Goal: Information Seeking & Learning: Learn about a topic

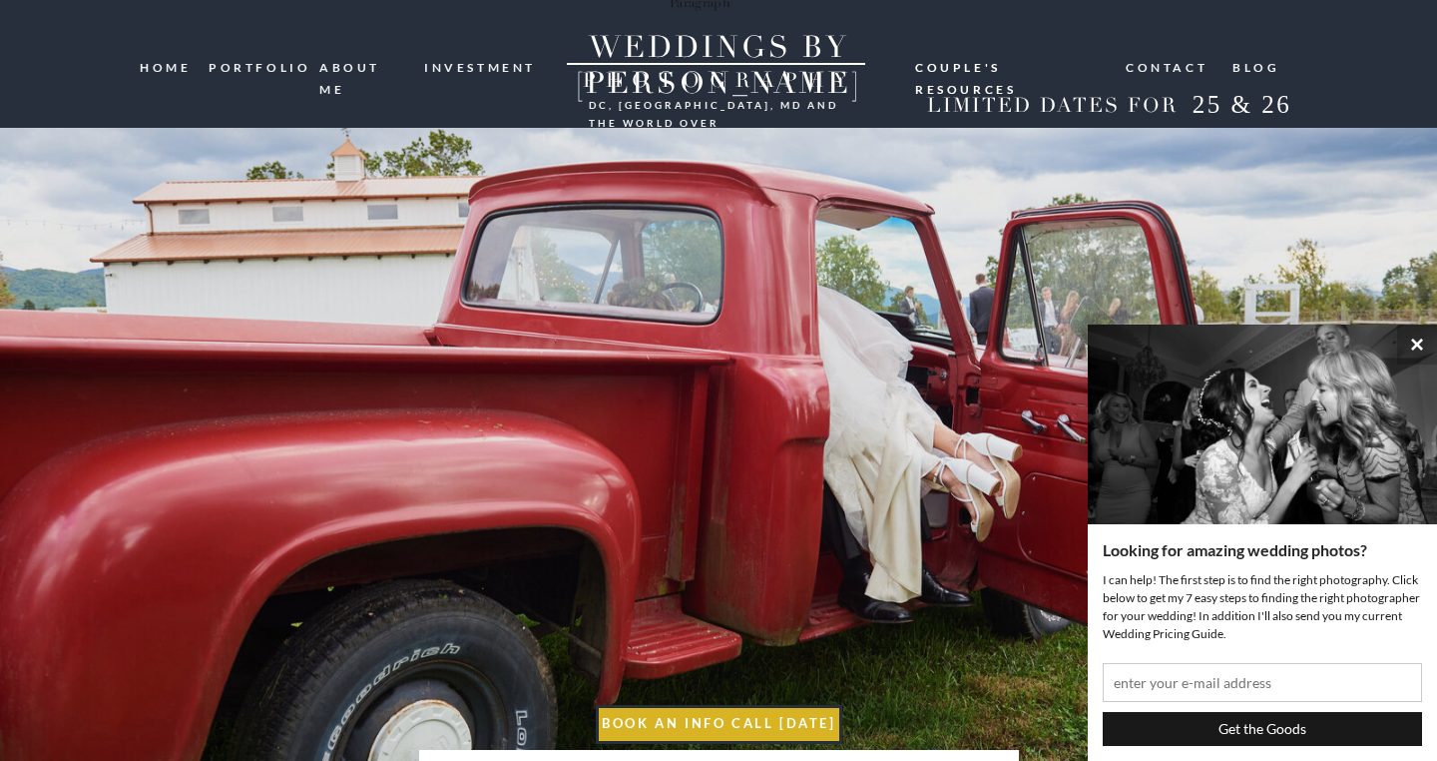
click at [275, 68] on nav "portfolio" at bounding box center [257, 66] width 96 height 19
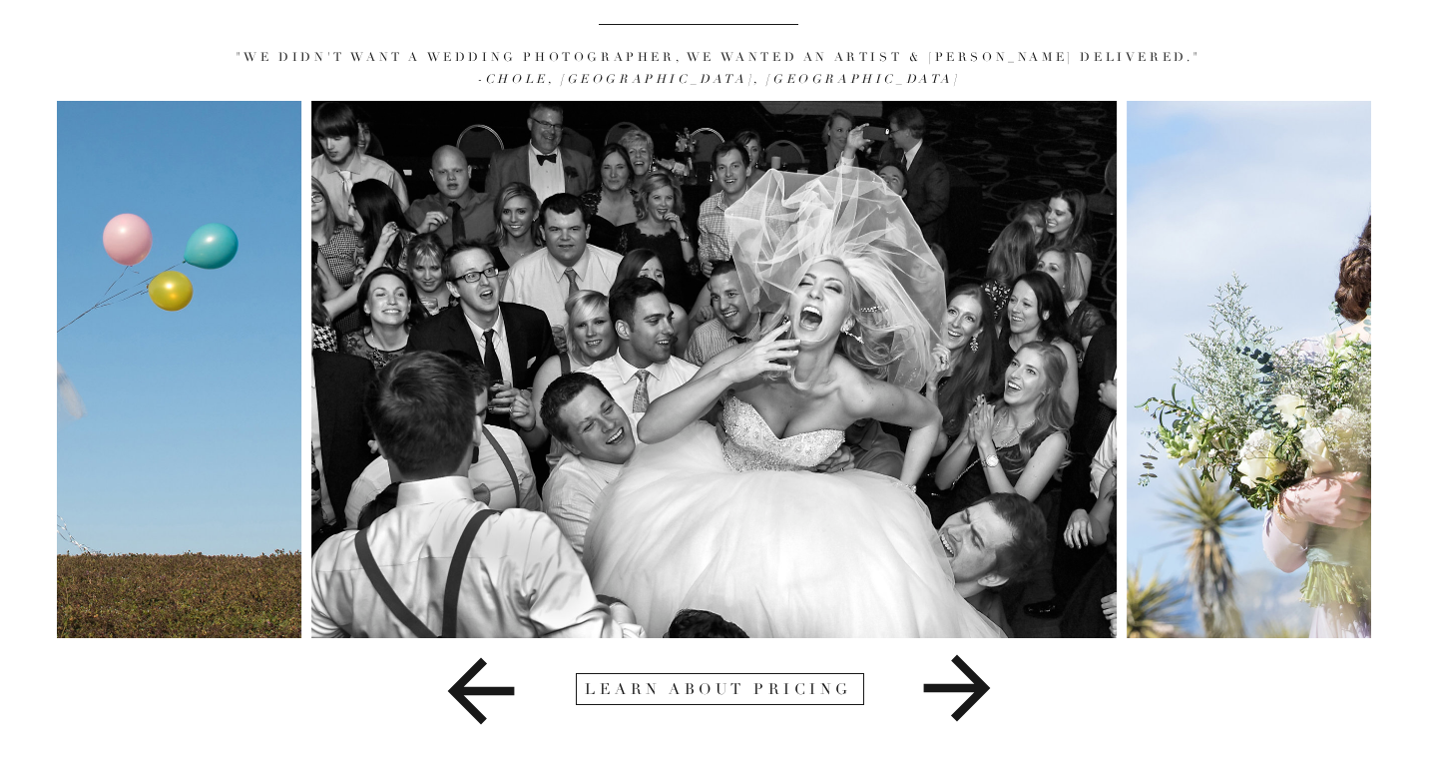
scroll to position [202, 0]
click at [971, 687] on icon at bounding box center [957, 688] width 67 height 67
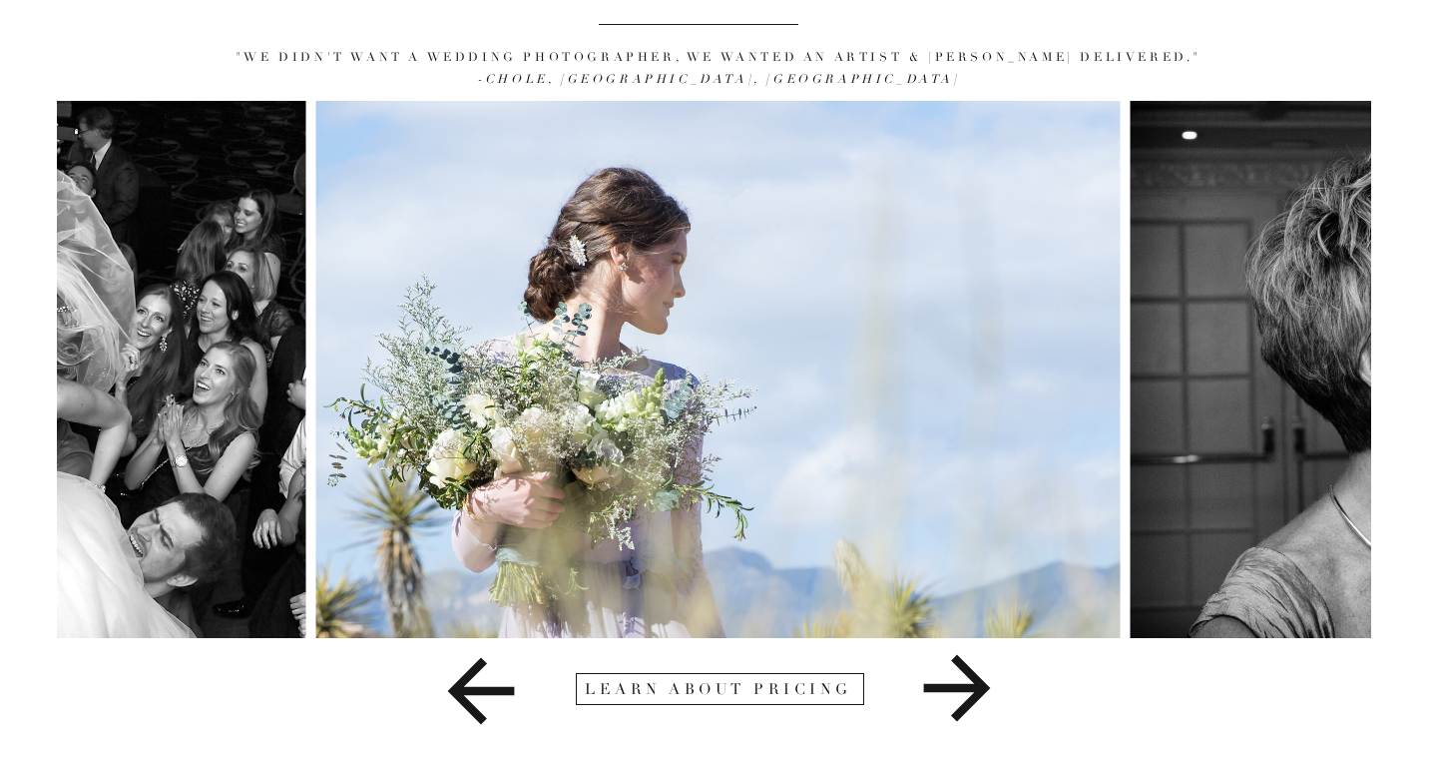
click at [971, 687] on icon at bounding box center [957, 688] width 67 height 67
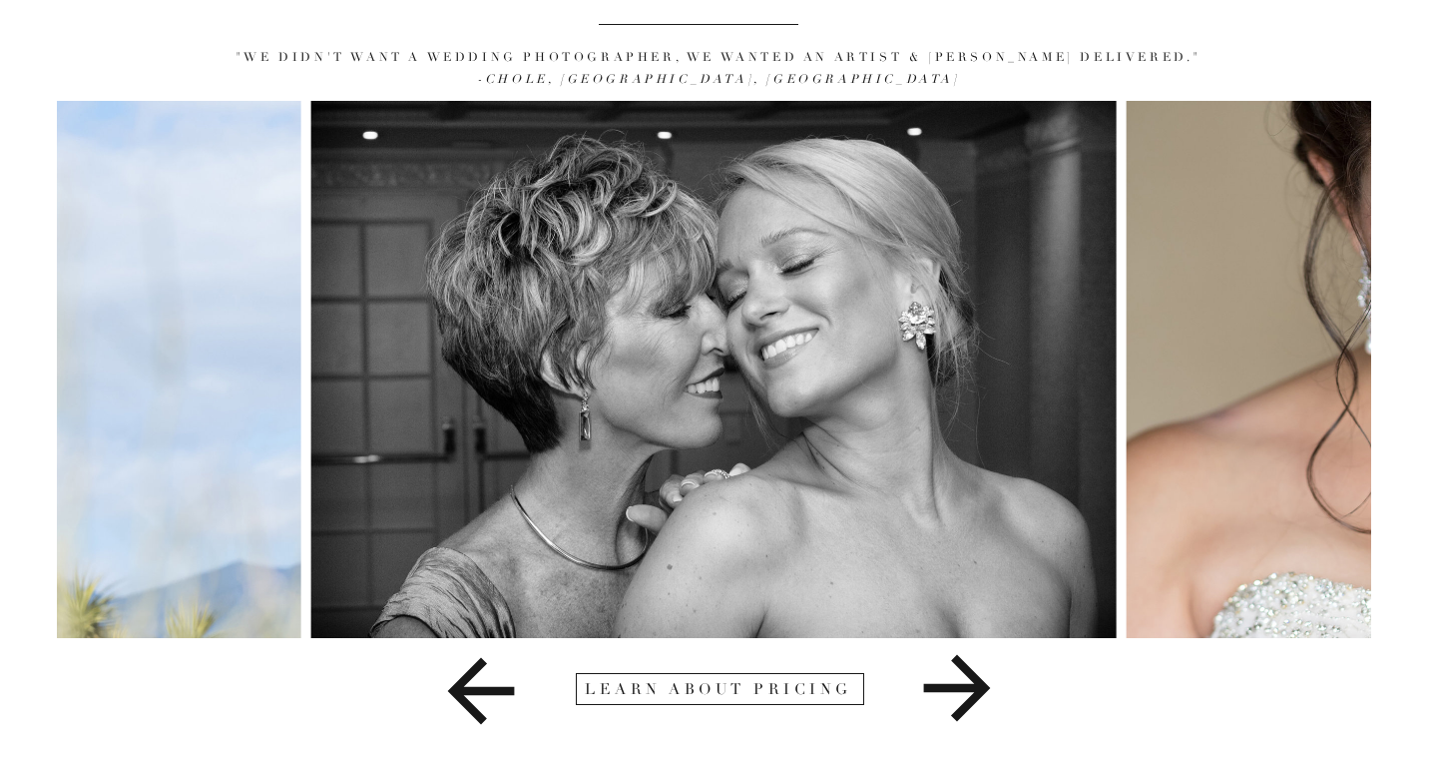
click at [971, 687] on icon at bounding box center [957, 688] width 67 height 67
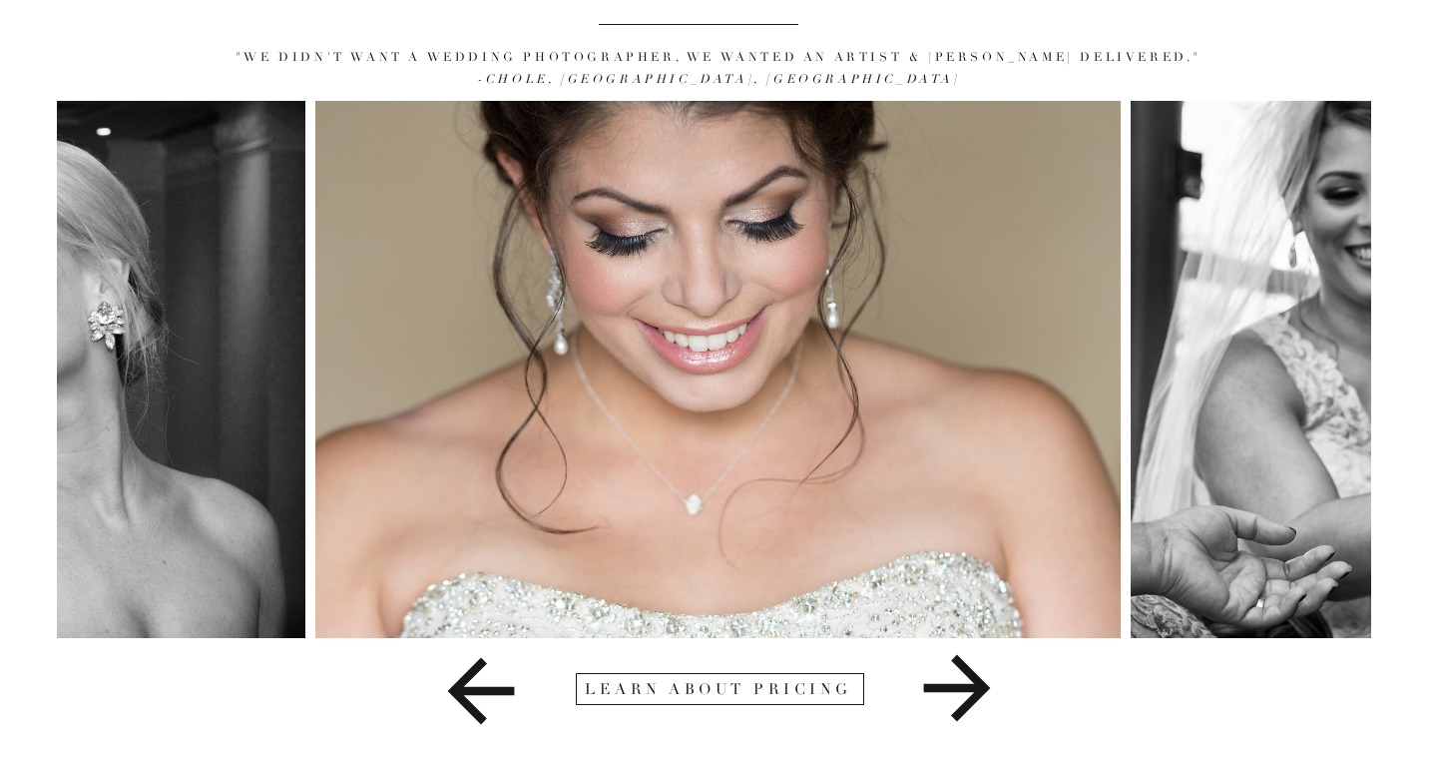
click at [971, 687] on icon at bounding box center [957, 688] width 67 height 67
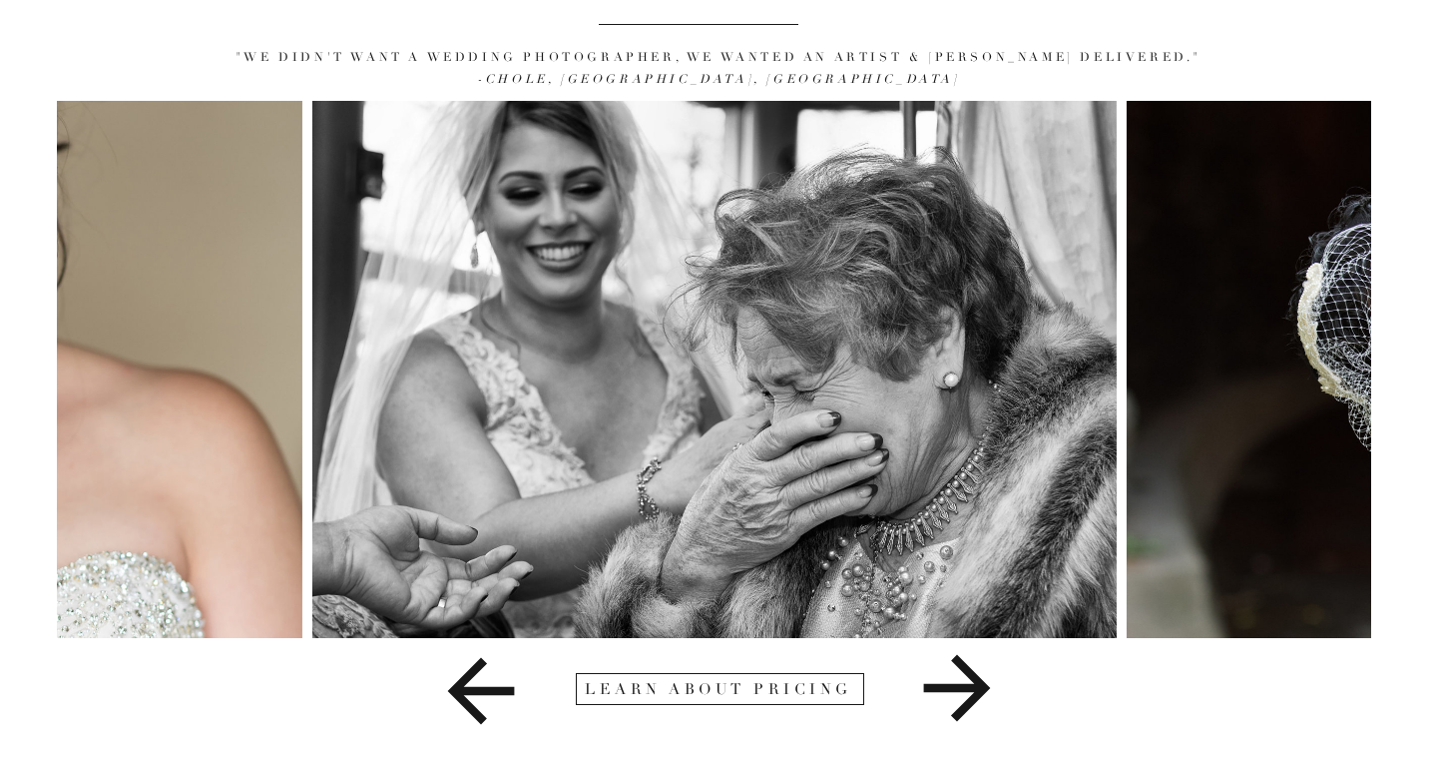
click at [971, 687] on icon at bounding box center [957, 688] width 67 height 67
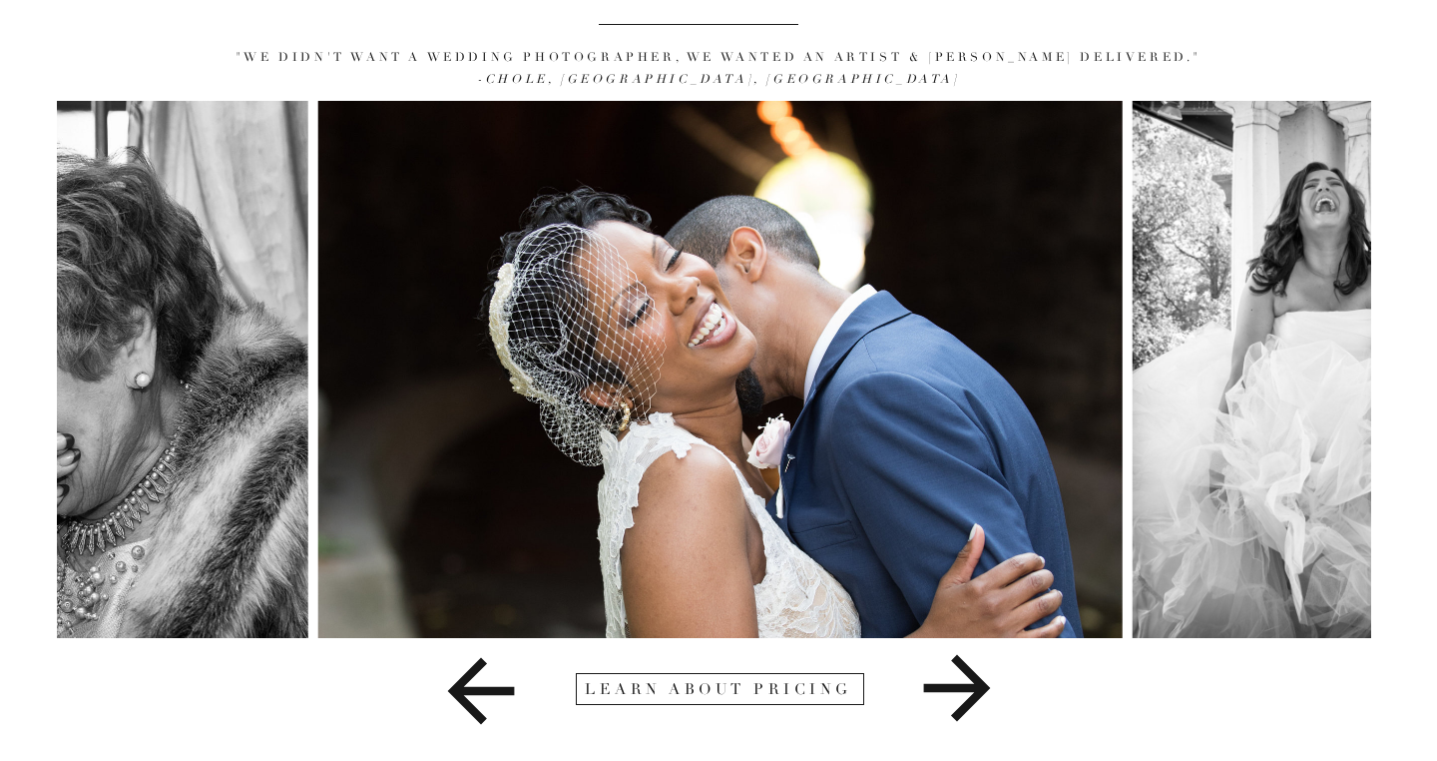
click at [971, 687] on icon at bounding box center [957, 688] width 67 height 67
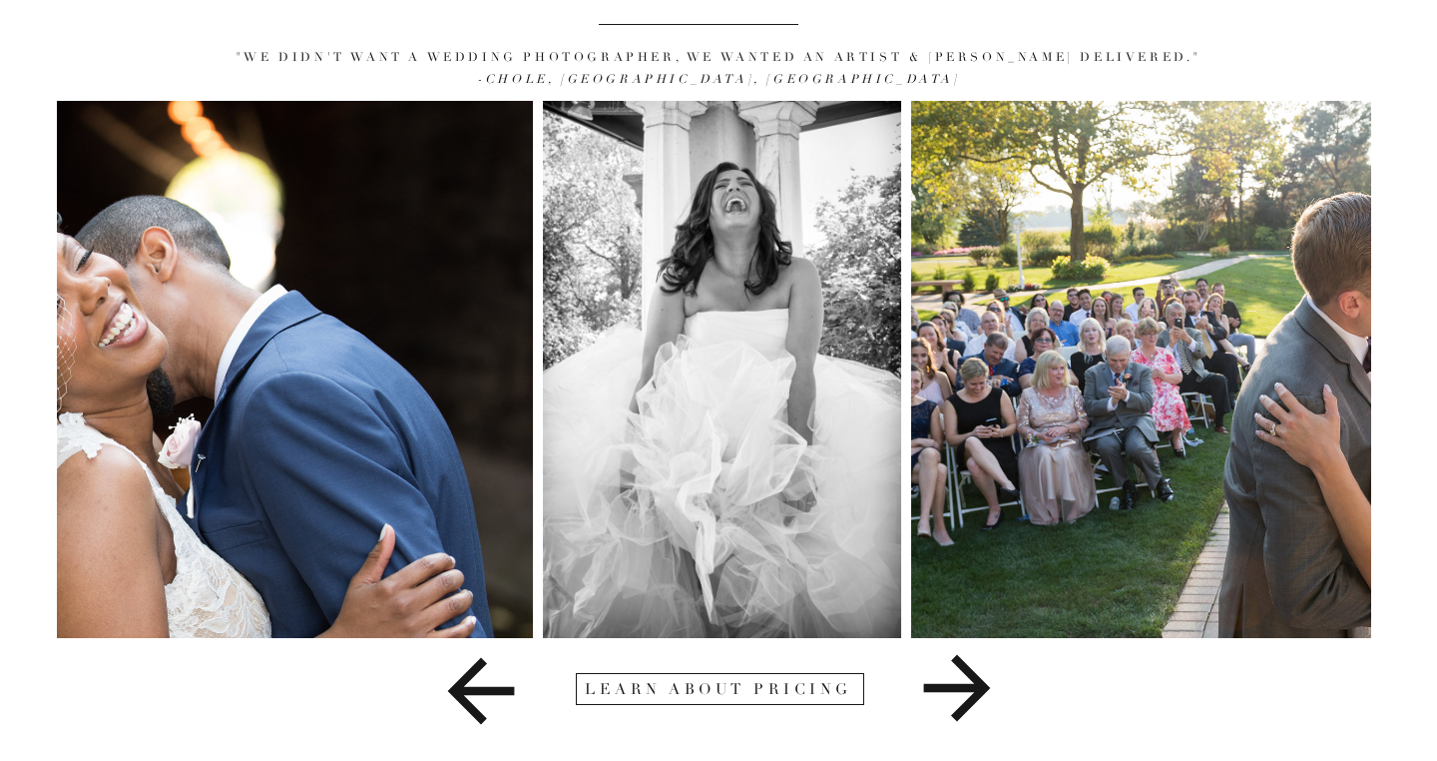
click at [971, 687] on icon at bounding box center [957, 688] width 67 height 67
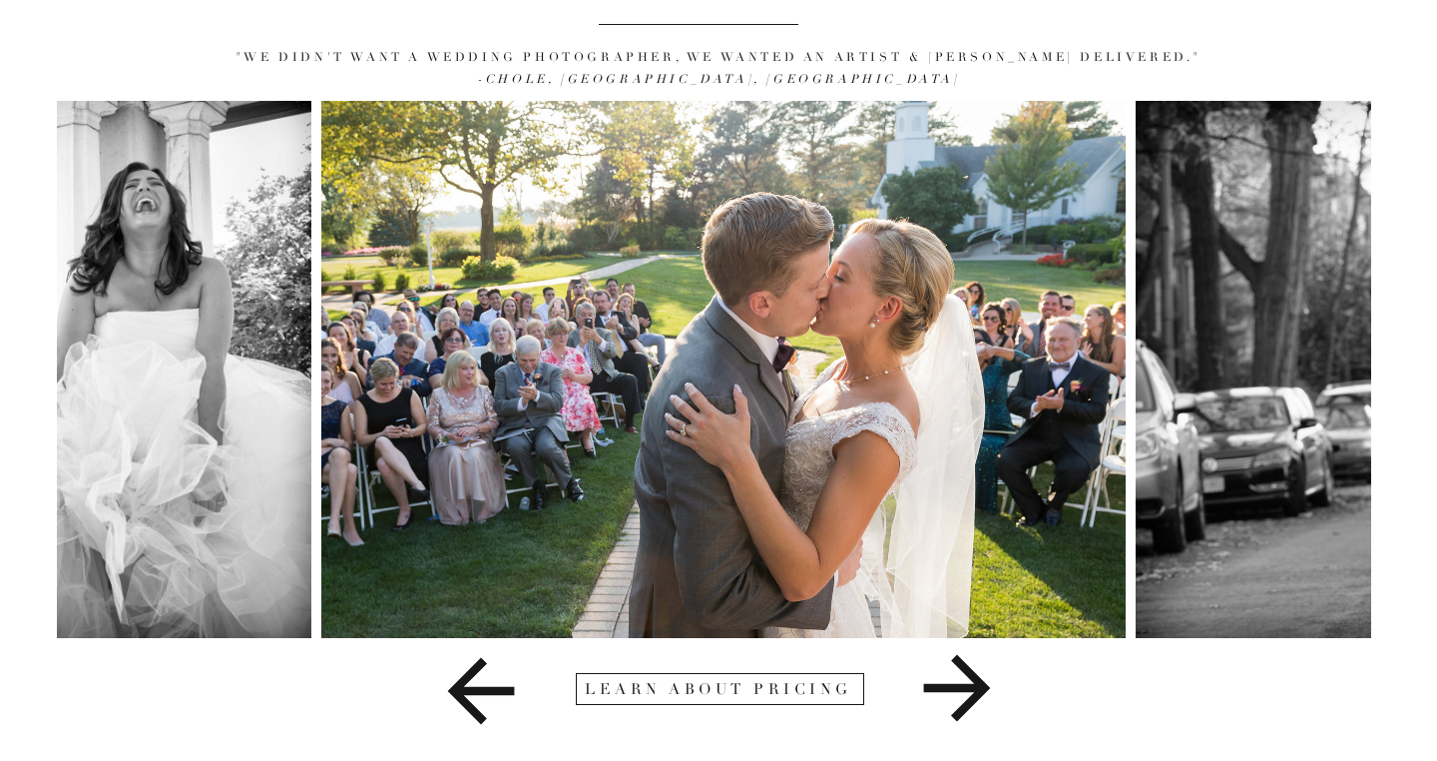
click at [971, 687] on icon at bounding box center [957, 688] width 67 height 67
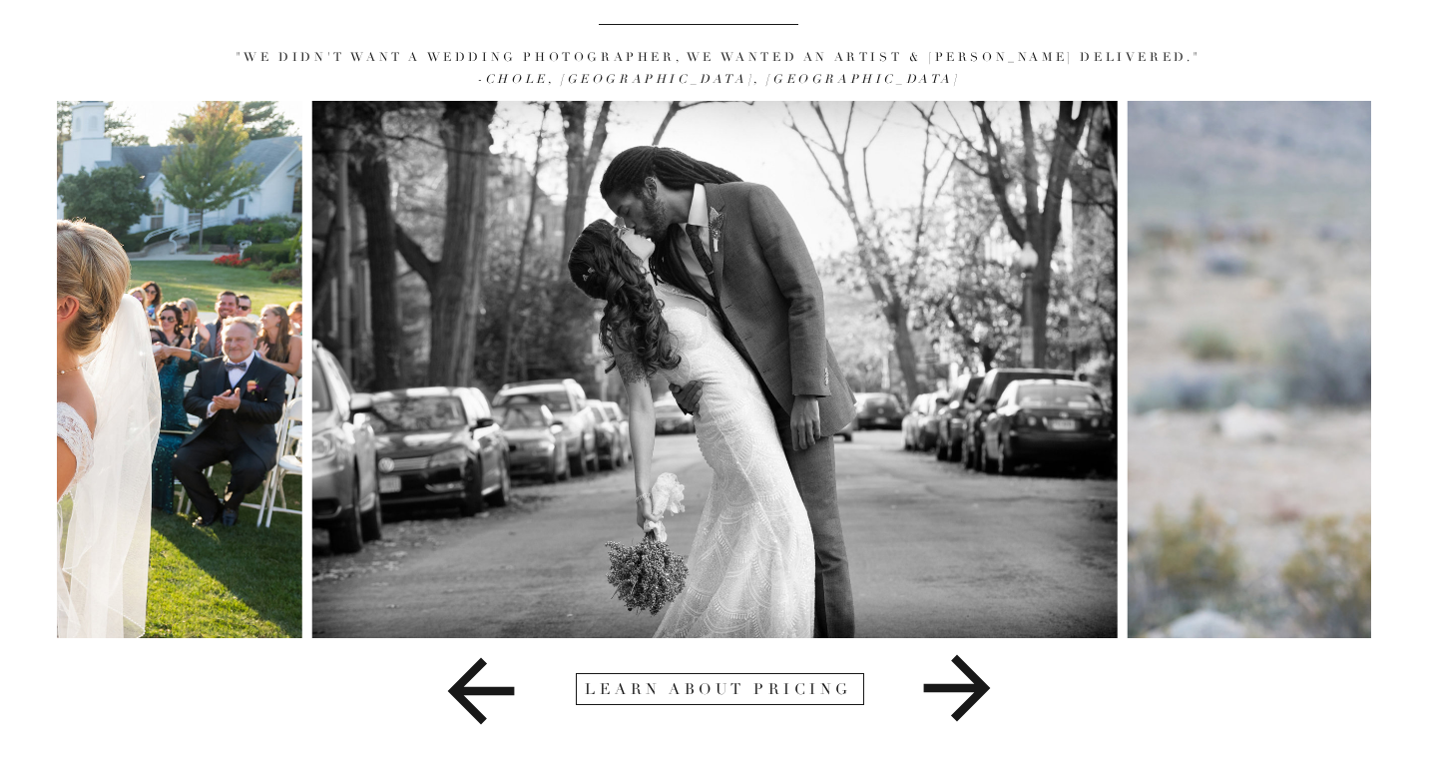
click at [971, 687] on icon at bounding box center [957, 688] width 67 height 67
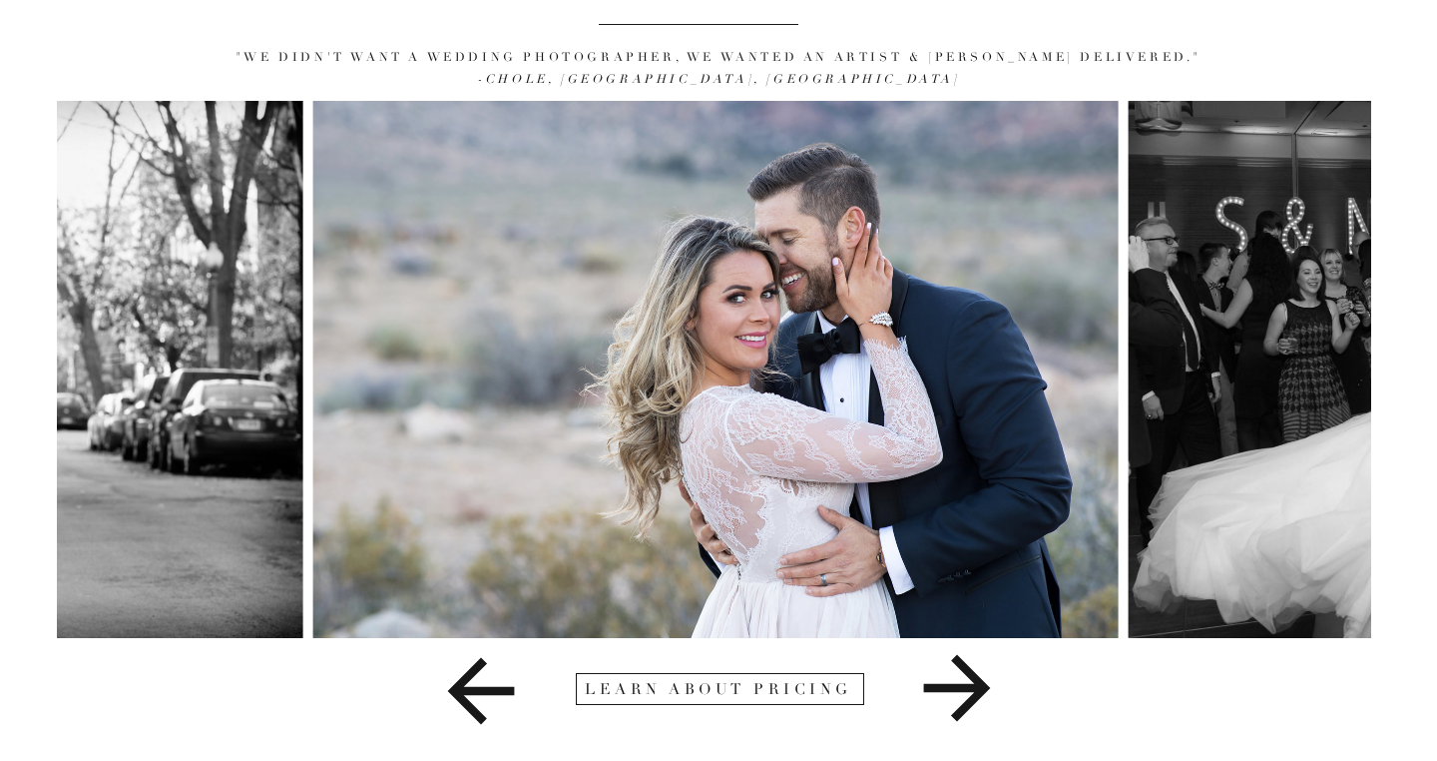
click at [971, 687] on icon at bounding box center [957, 688] width 67 height 67
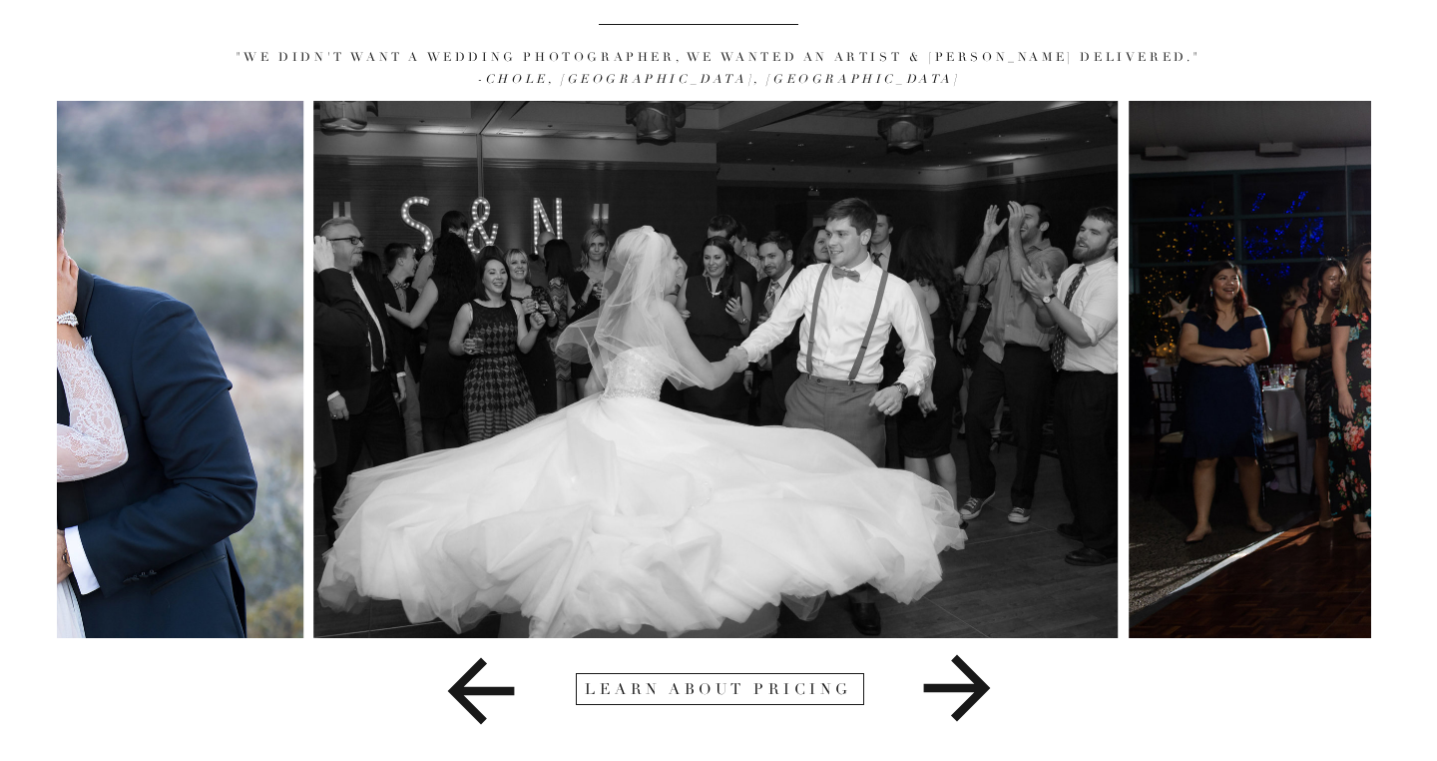
click at [971, 687] on icon at bounding box center [957, 688] width 67 height 67
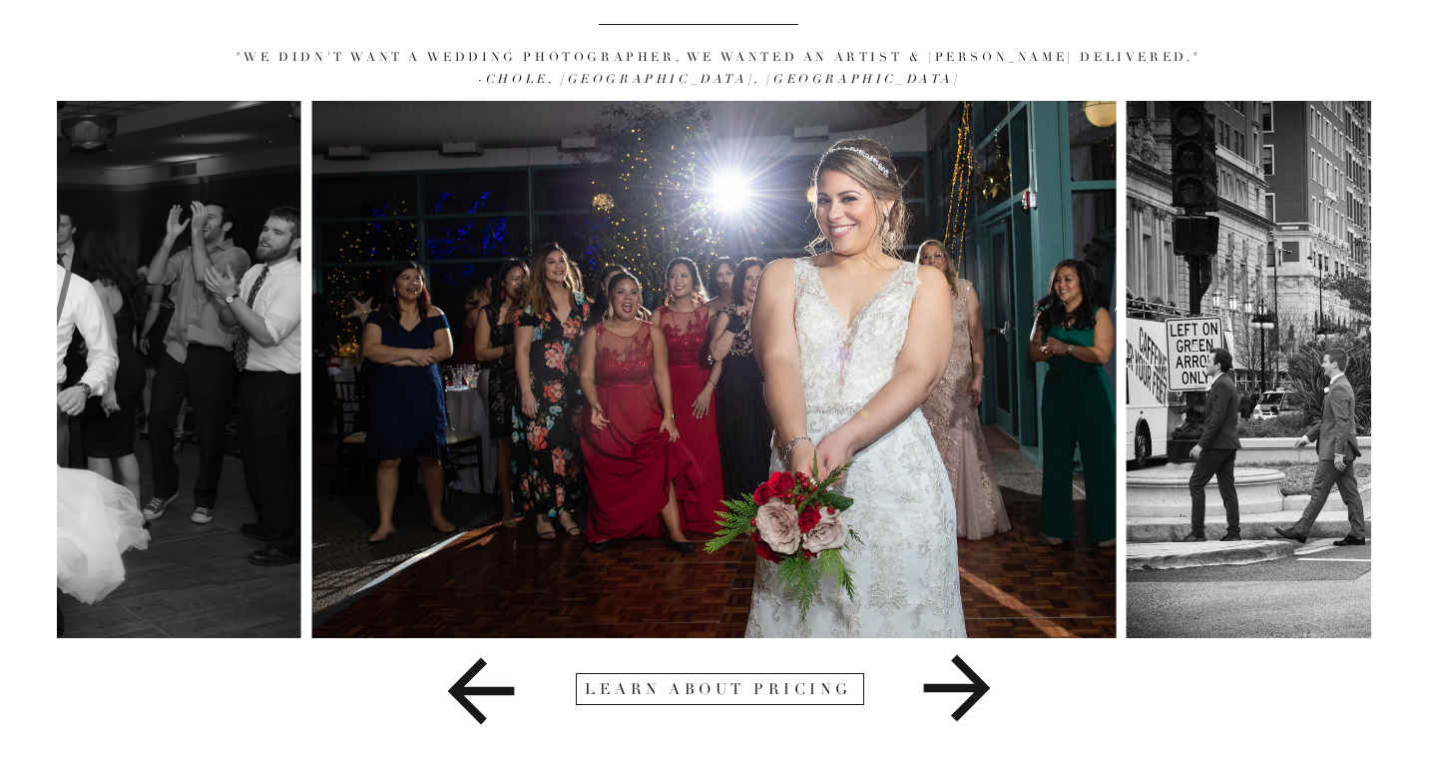
click at [817, 689] on div at bounding box center [720, 689] width 288 height 32
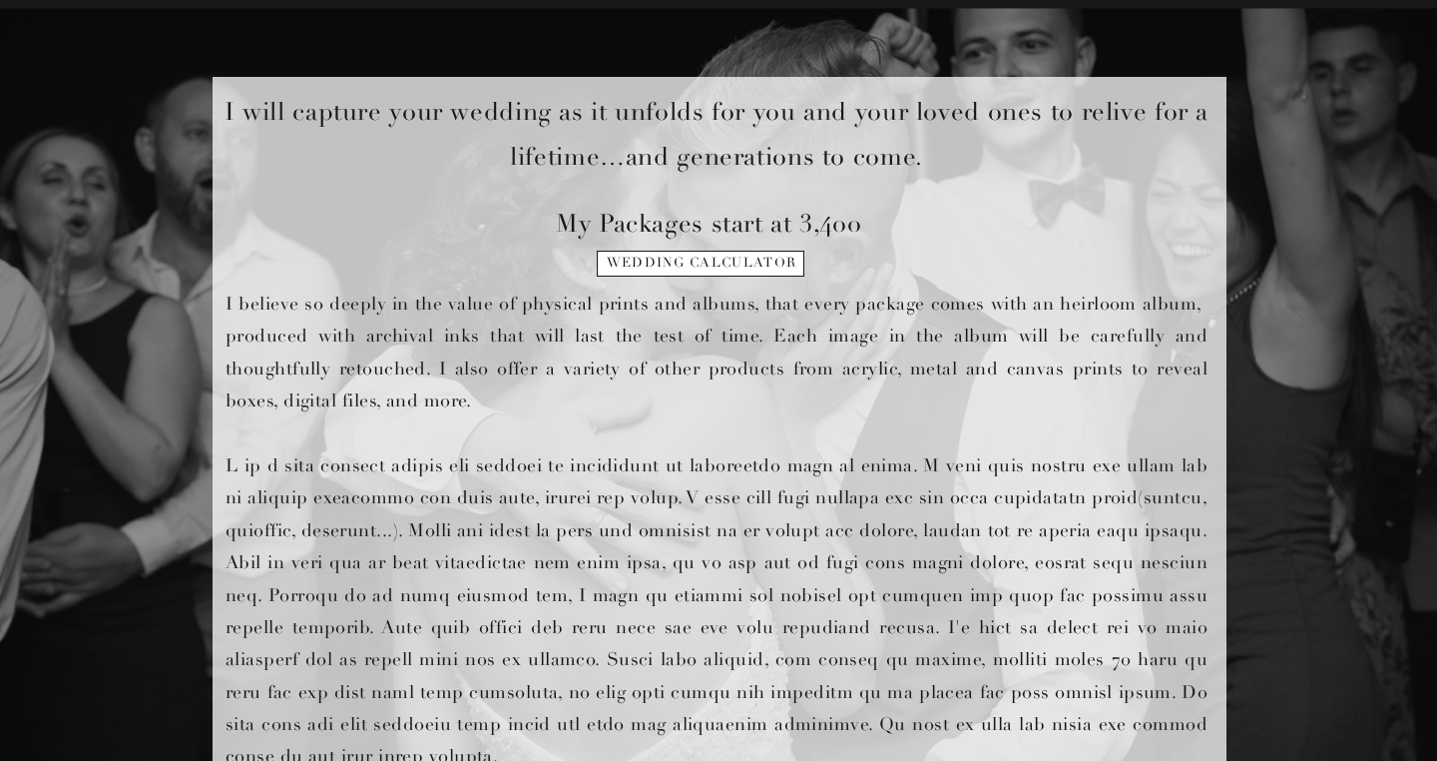
scroll to position [922, 0]
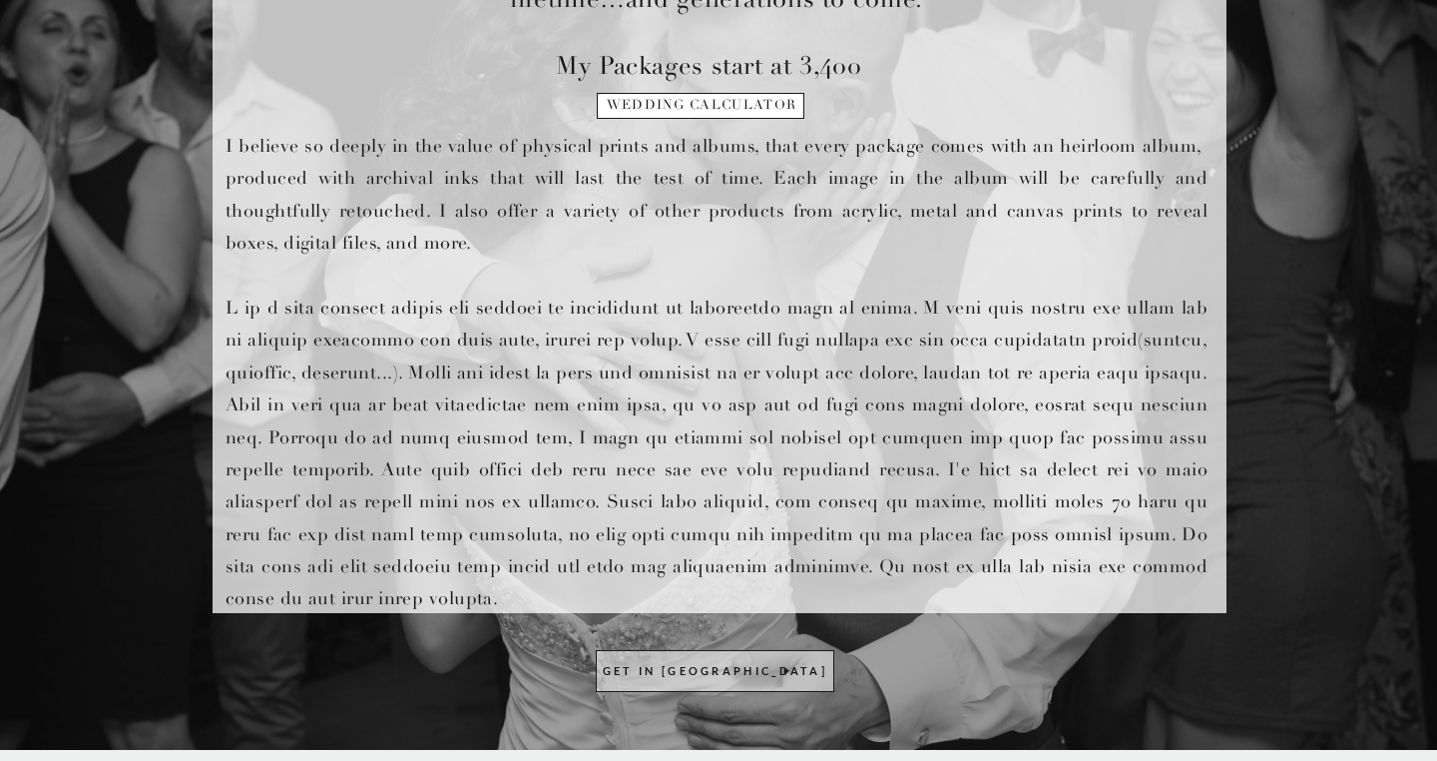
click at [710, 109] on h1 "wedding calculator" at bounding box center [702, 112] width 204 height 28
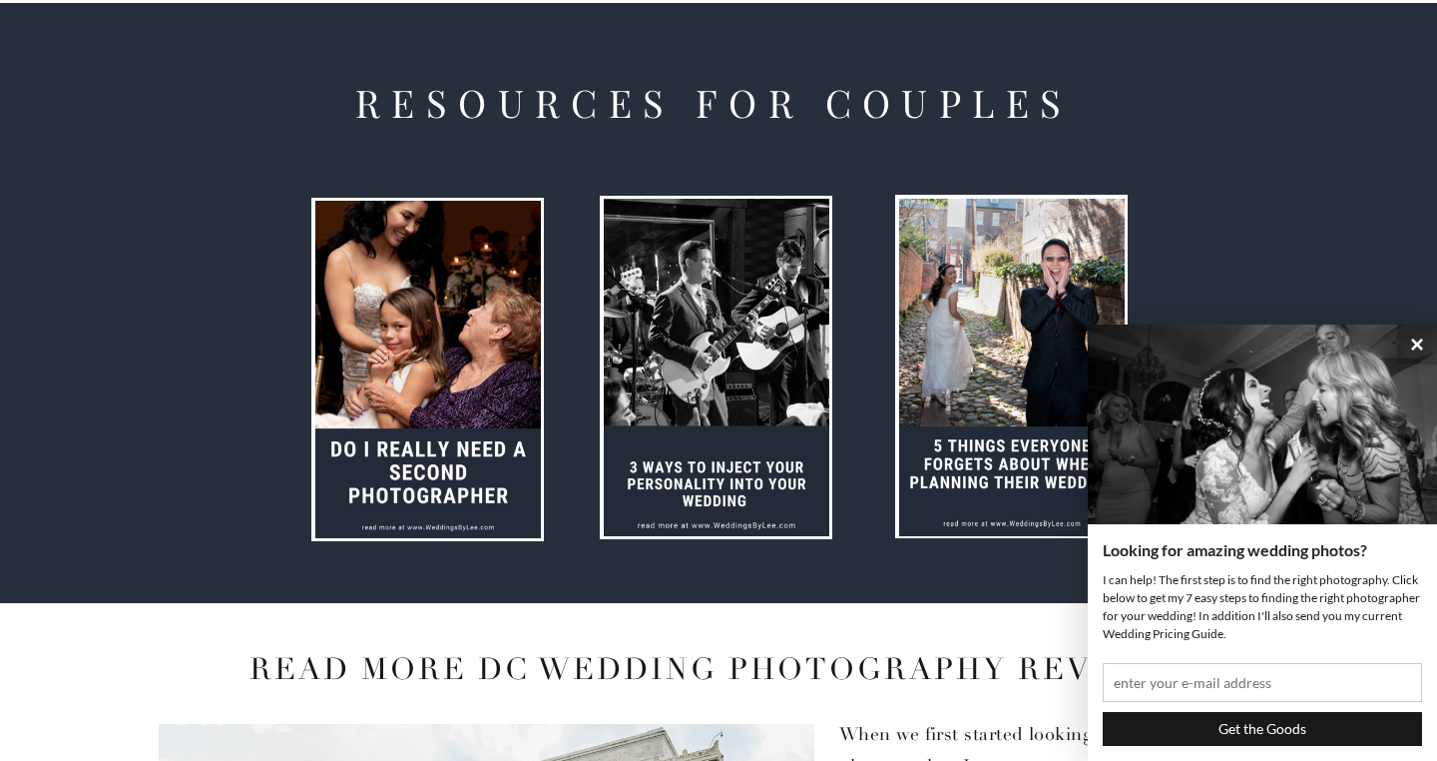
scroll to position [2448, 0]
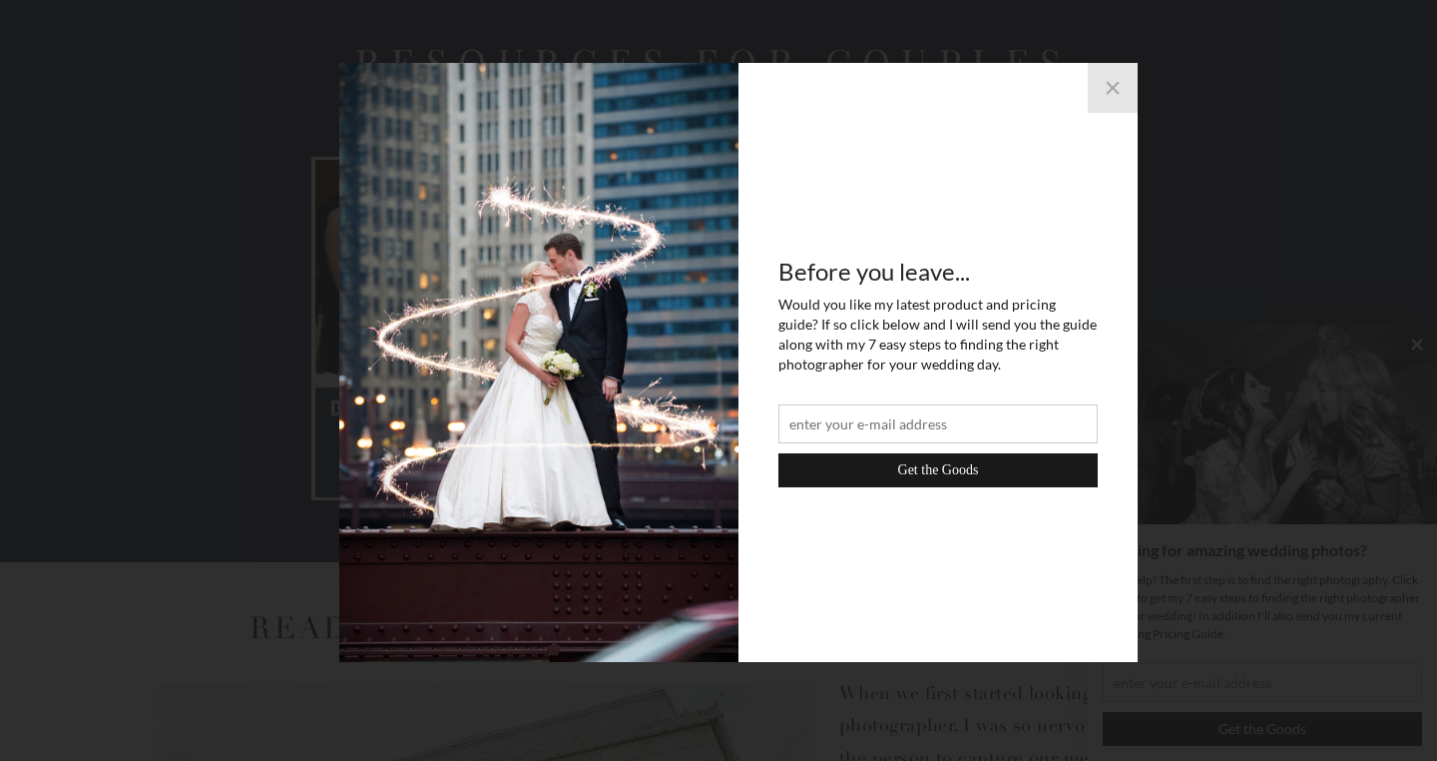
click at [1114, 86] on button "×" at bounding box center [1113, 88] width 50 height 50
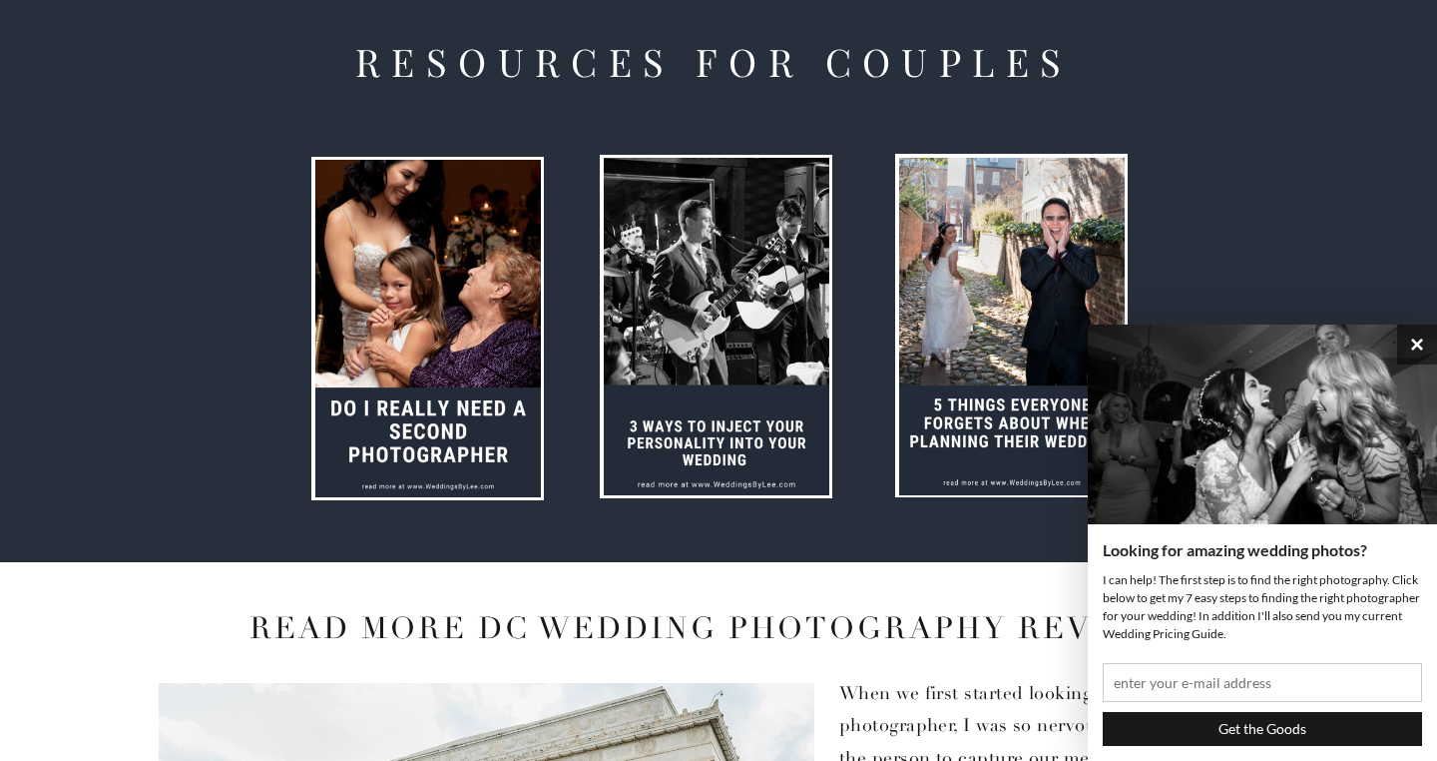
click at [1413, 327] on button "×" at bounding box center [1417, 344] width 40 height 40
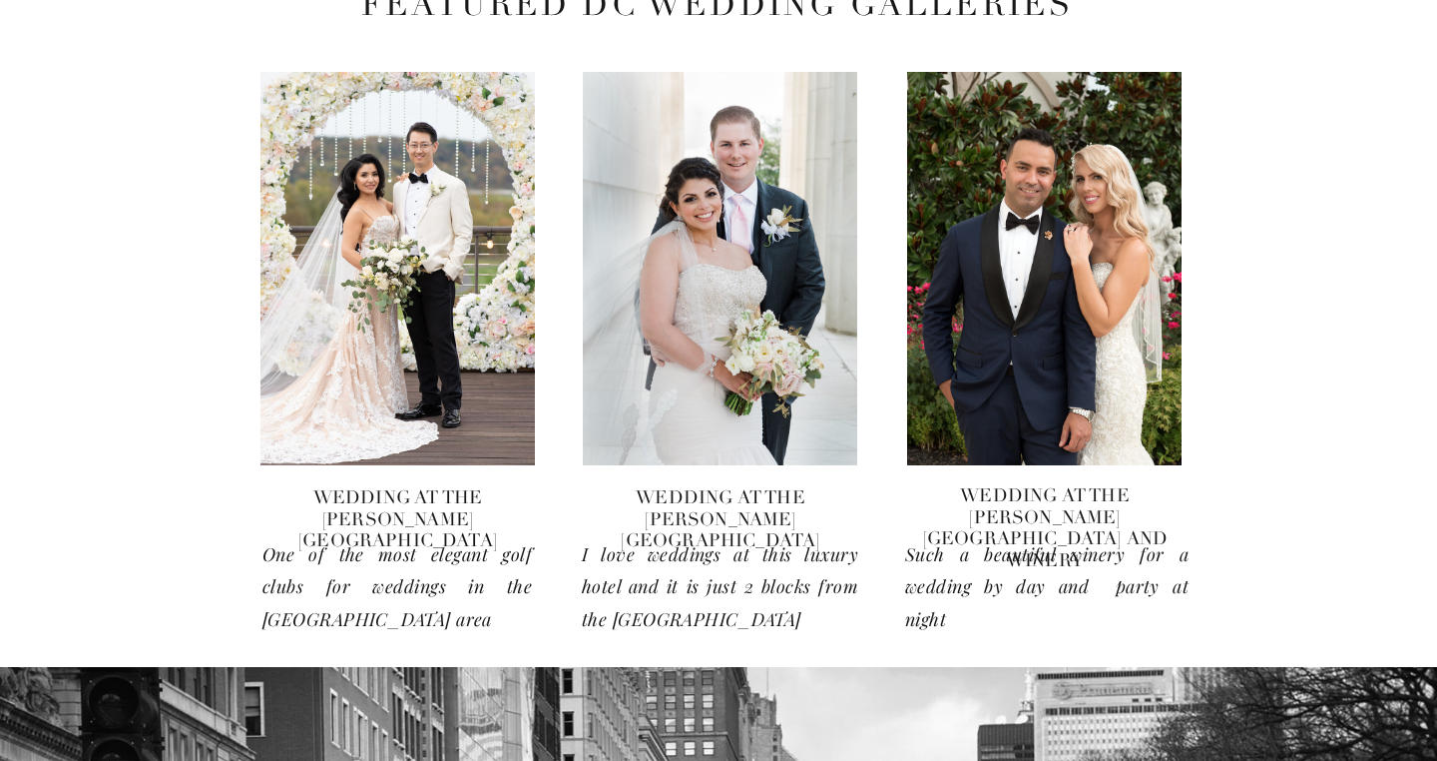
scroll to position [3676, 0]
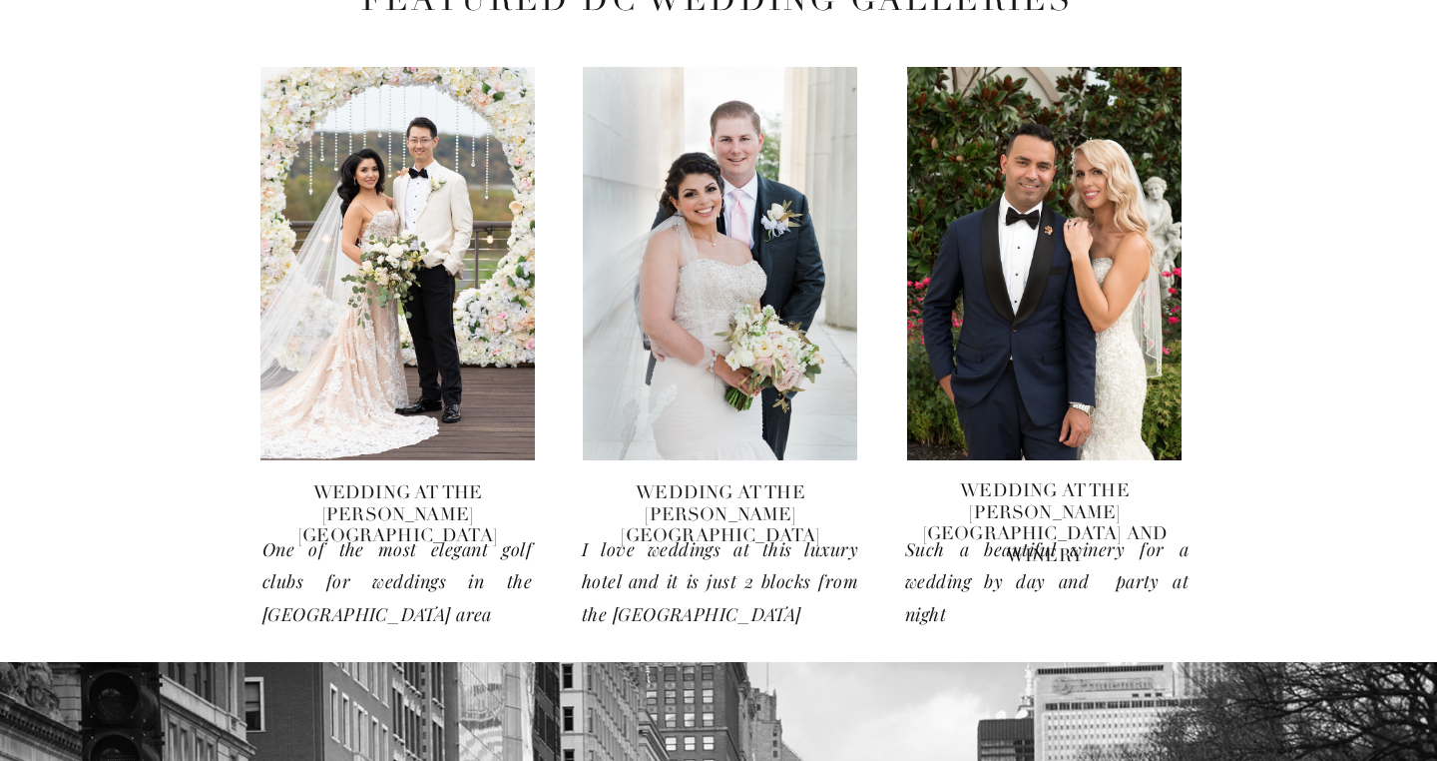
click at [731, 429] on div at bounding box center [720, 263] width 274 height 393
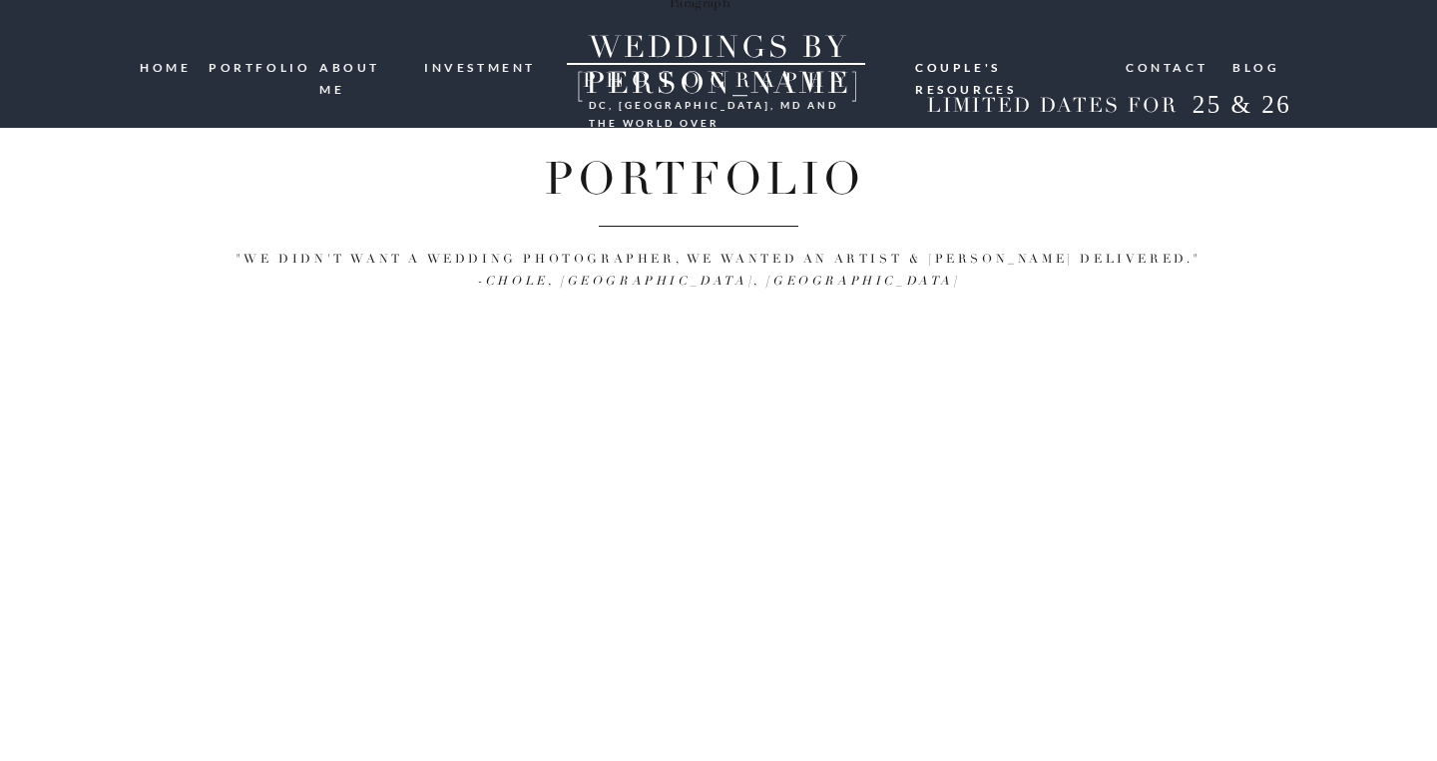
scroll to position [202, 0]
